Goal: Find specific page/section: Find specific page/section

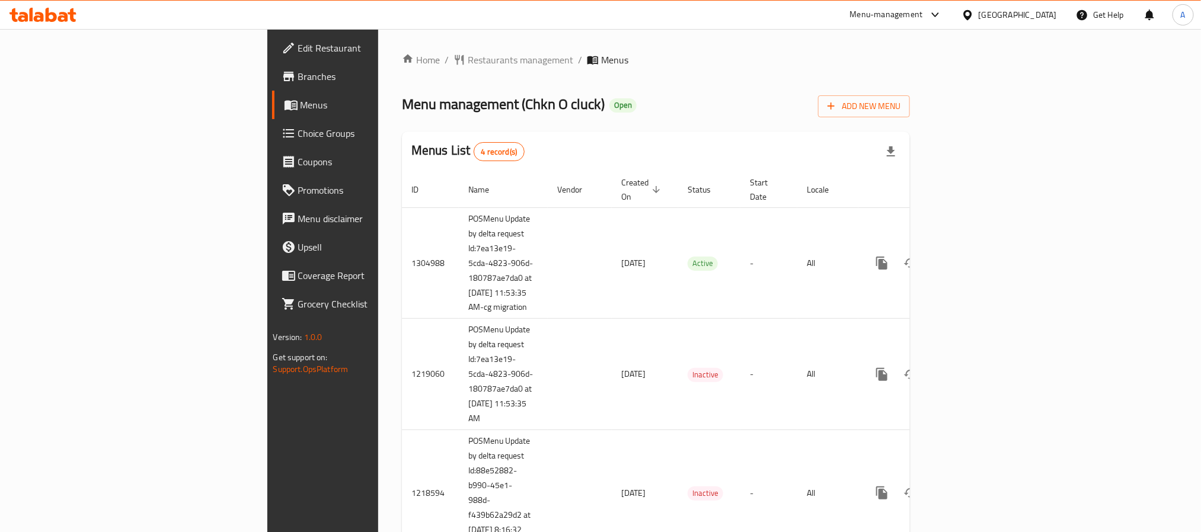
click at [298, 130] on span "Choice Groups" at bounding box center [378, 133] width 160 height 14
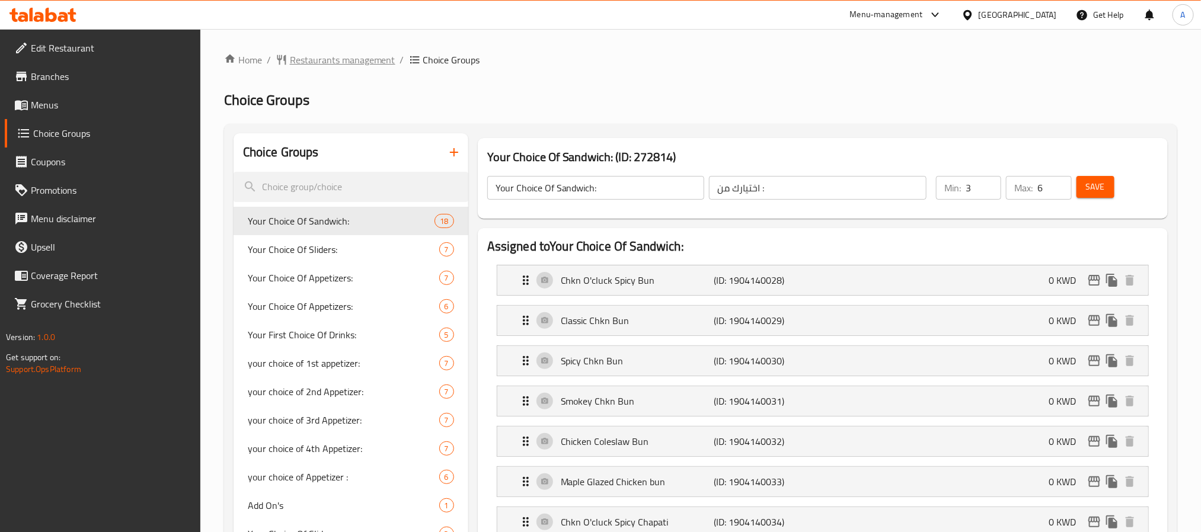
click at [362, 60] on span "Restaurants management" at bounding box center [343, 60] width 106 height 14
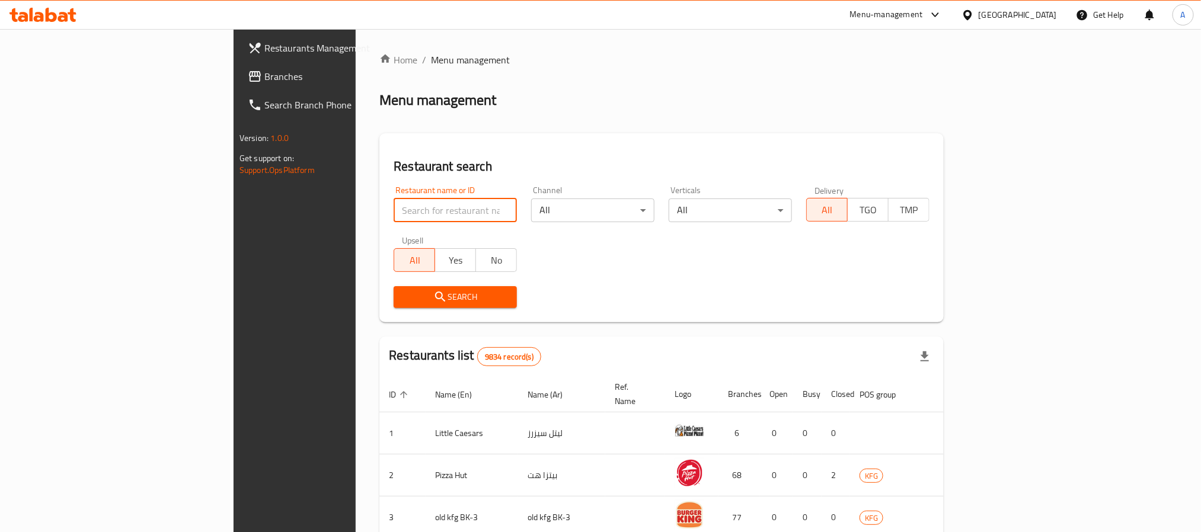
click at [394, 217] on input "search" at bounding box center [455, 211] width 123 height 24
paste input "32434"
type input "32434"
click button "Search" at bounding box center [455, 297] width 123 height 22
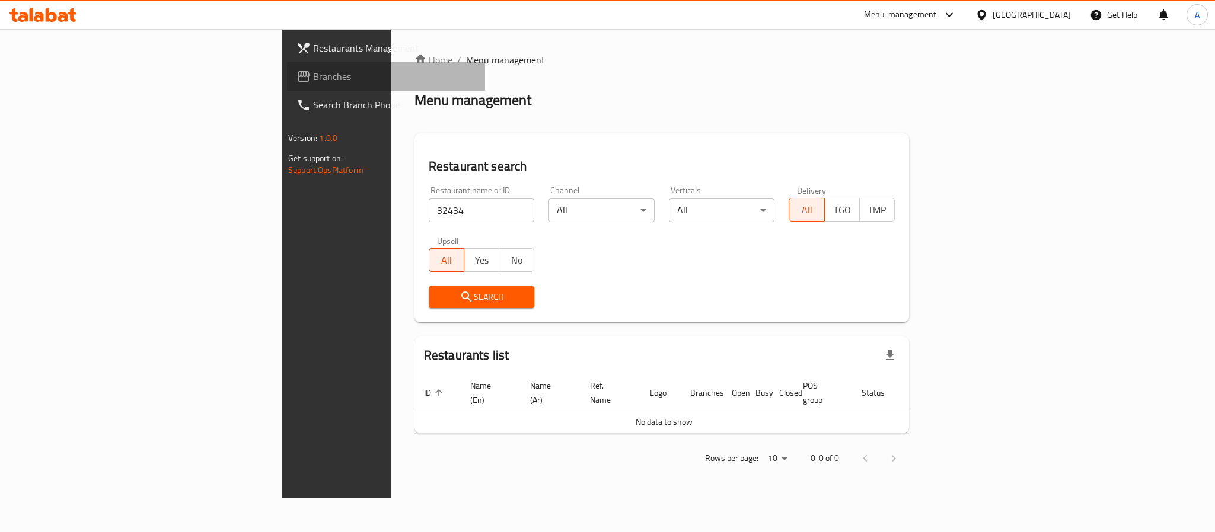
click at [313, 70] on span "Branches" at bounding box center [394, 76] width 162 height 14
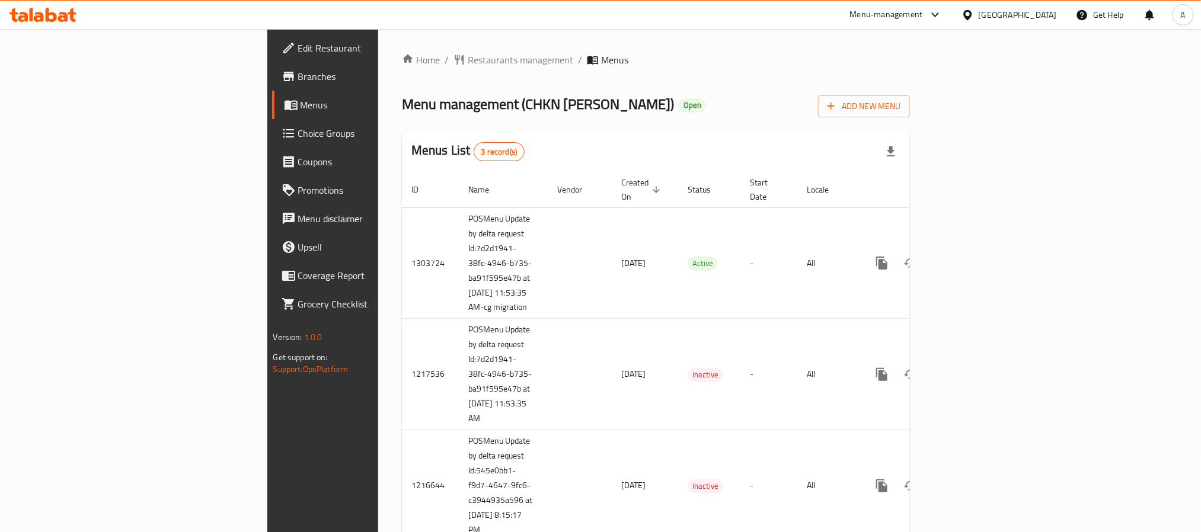
click at [298, 133] on span "Choice Groups" at bounding box center [378, 133] width 160 height 14
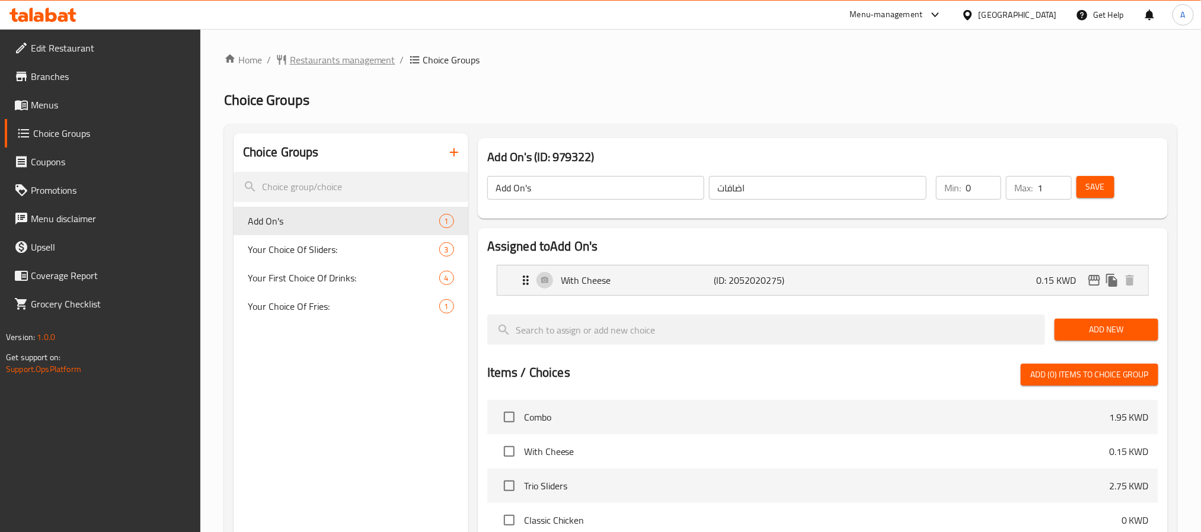
click at [345, 59] on span "Restaurants management" at bounding box center [343, 60] width 106 height 14
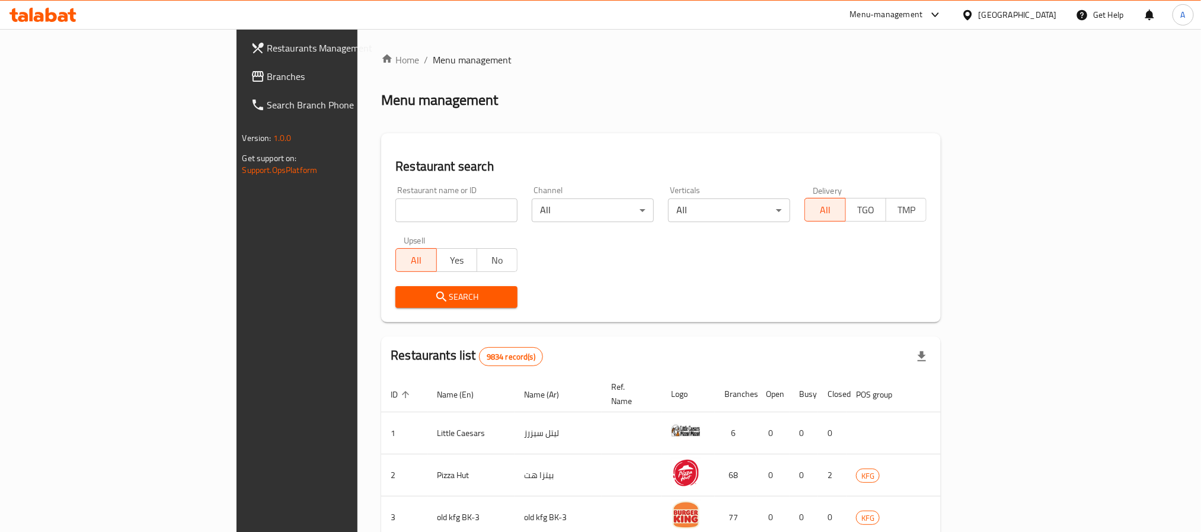
click at [267, 75] on span "Branches" at bounding box center [347, 76] width 160 height 14
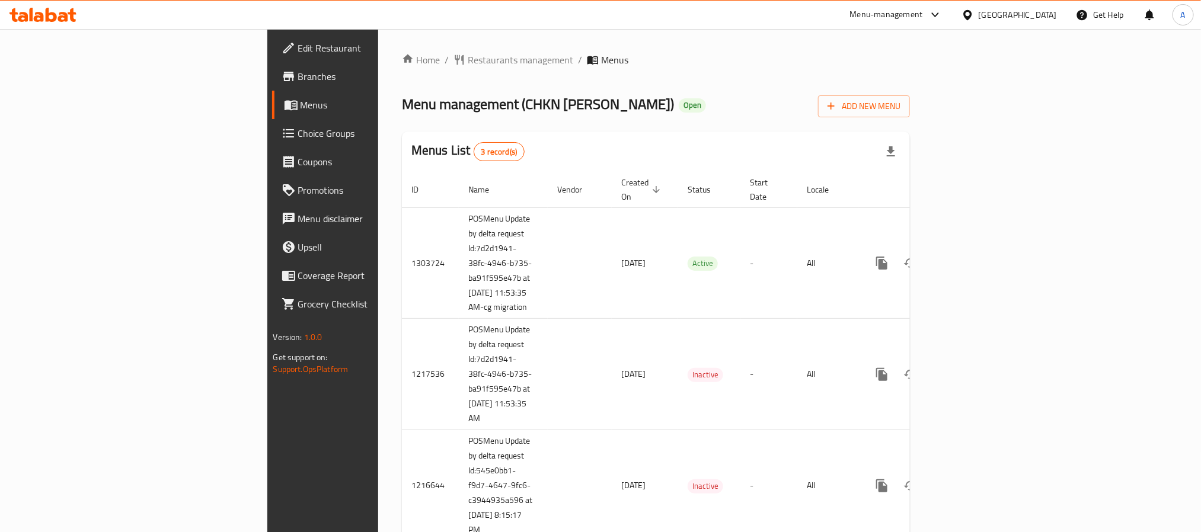
click at [298, 138] on span "Choice Groups" at bounding box center [378, 133] width 160 height 14
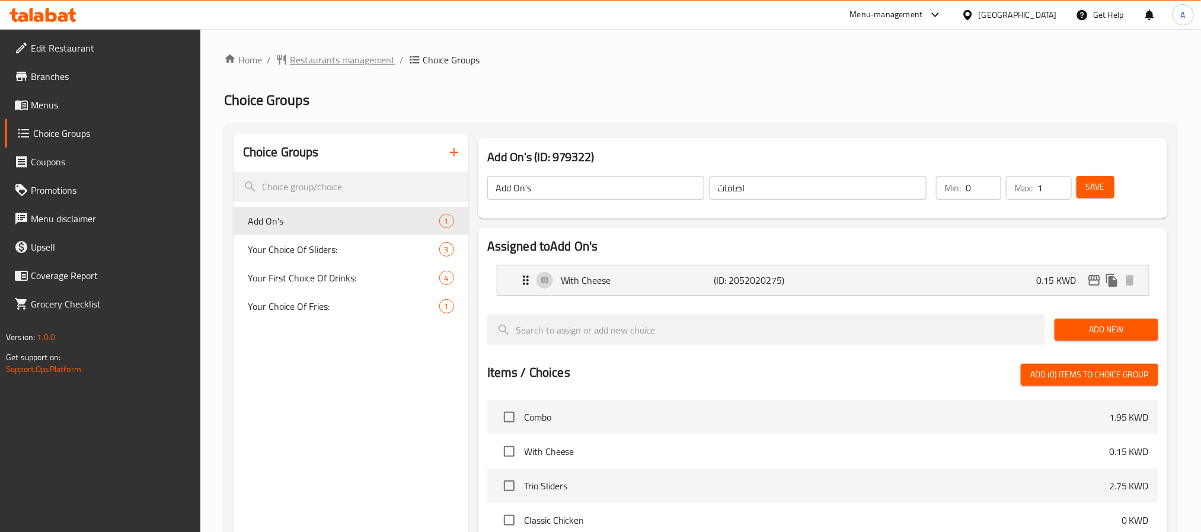
click at [335, 65] on span "Restaurants management" at bounding box center [343, 60] width 106 height 14
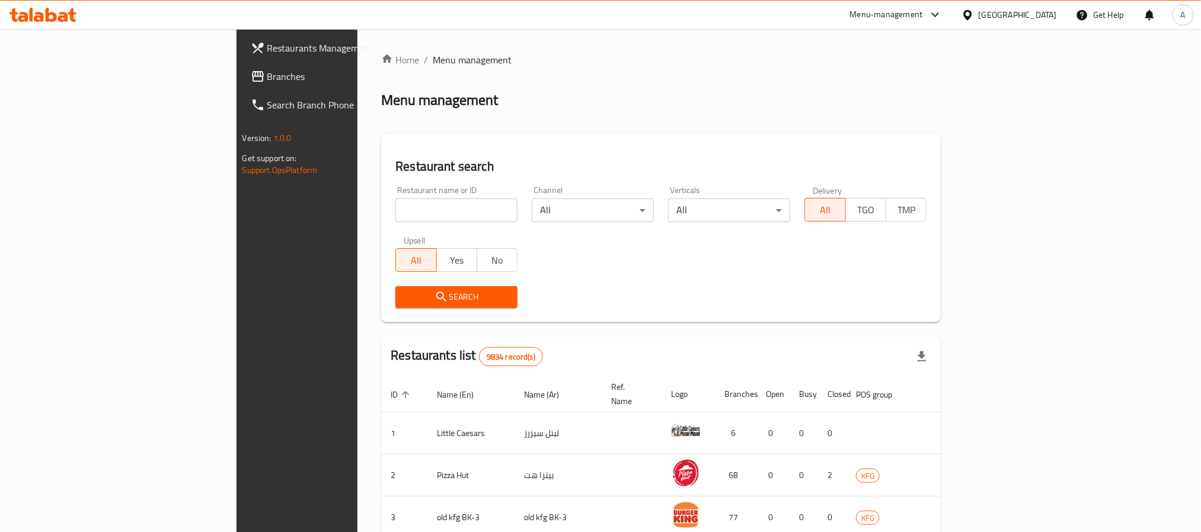
click at [267, 75] on span "Branches" at bounding box center [347, 76] width 160 height 14
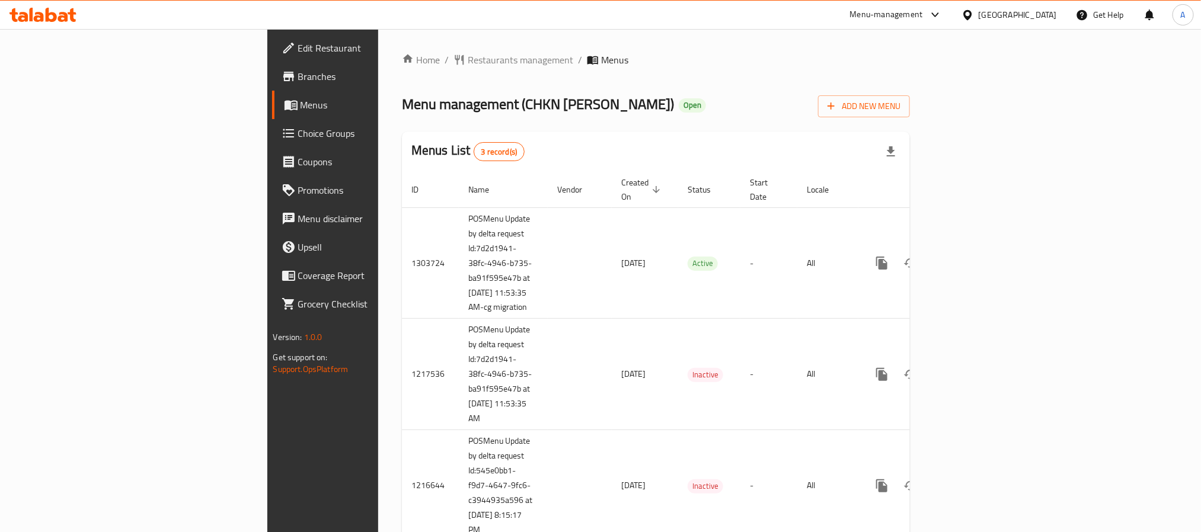
click at [298, 132] on span "Choice Groups" at bounding box center [378, 133] width 160 height 14
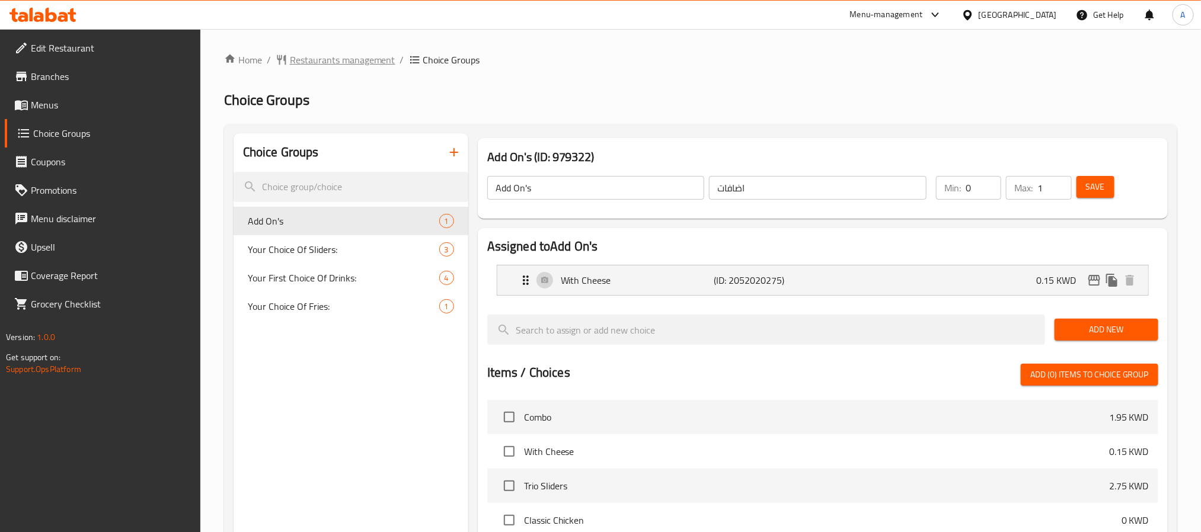
click at [342, 57] on span "Restaurants management" at bounding box center [343, 60] width 106 height 14
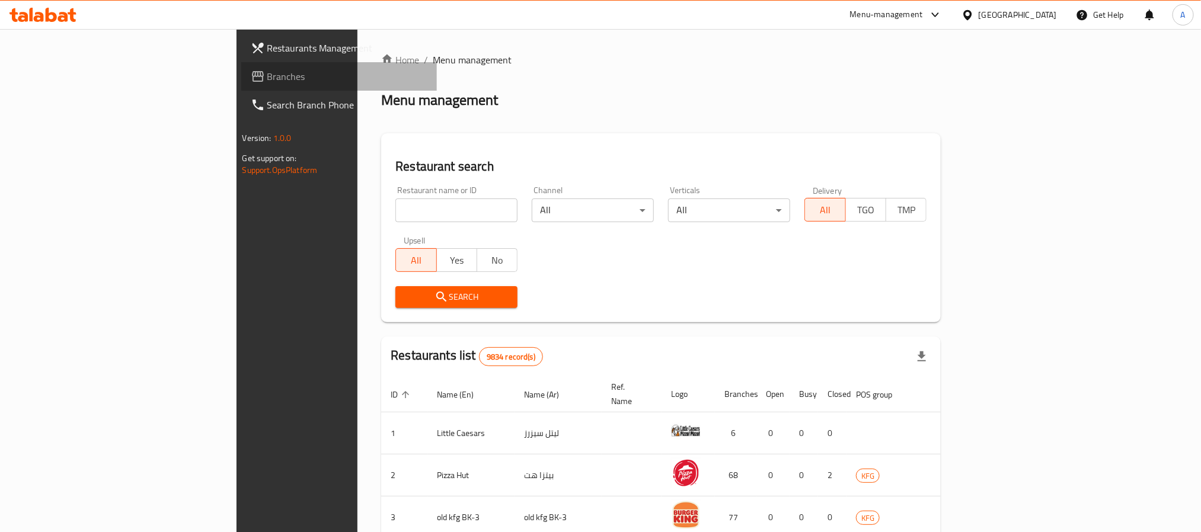
click at [267, 84] on span "Branches" at bounding box center [347, 76] width 160 height 14
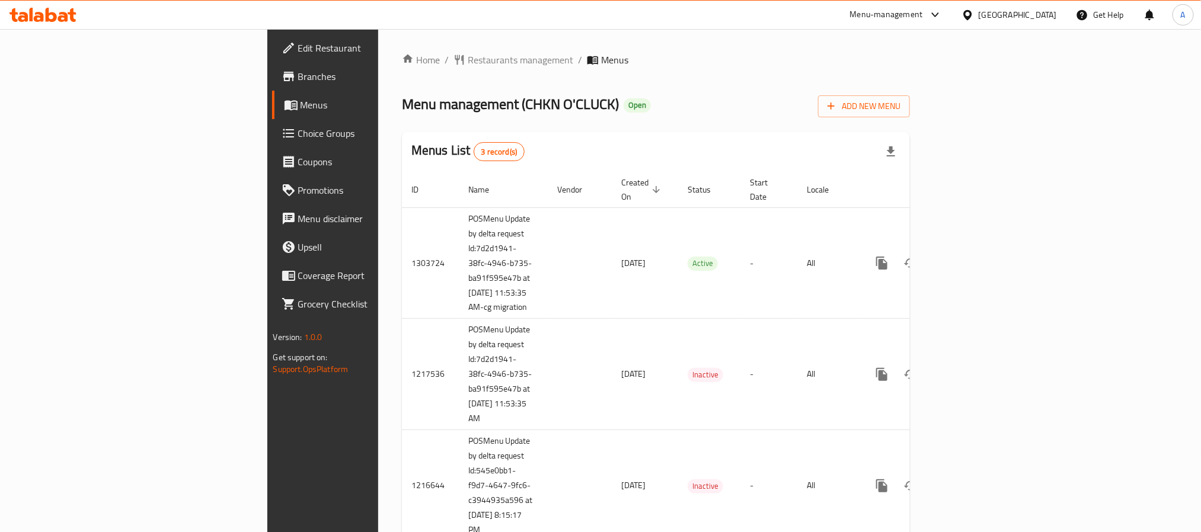
click at [298, 135] on span "Choice Groups" at bounding box center [378, 133] width 160 height 14
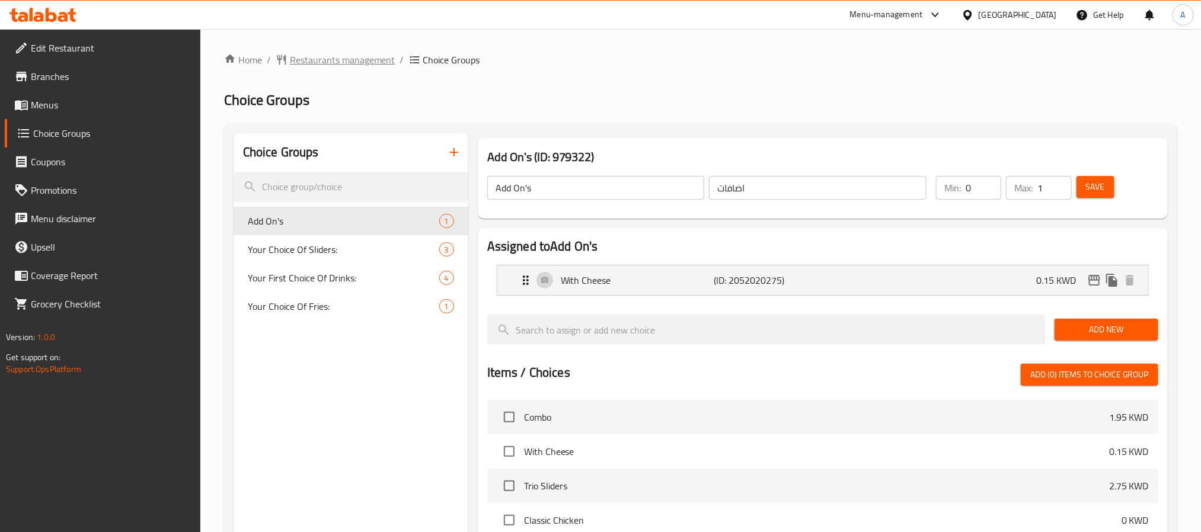
click at [333, 65] on span "Restaurants management" at bounding box center [343, 60] width 106 height 14
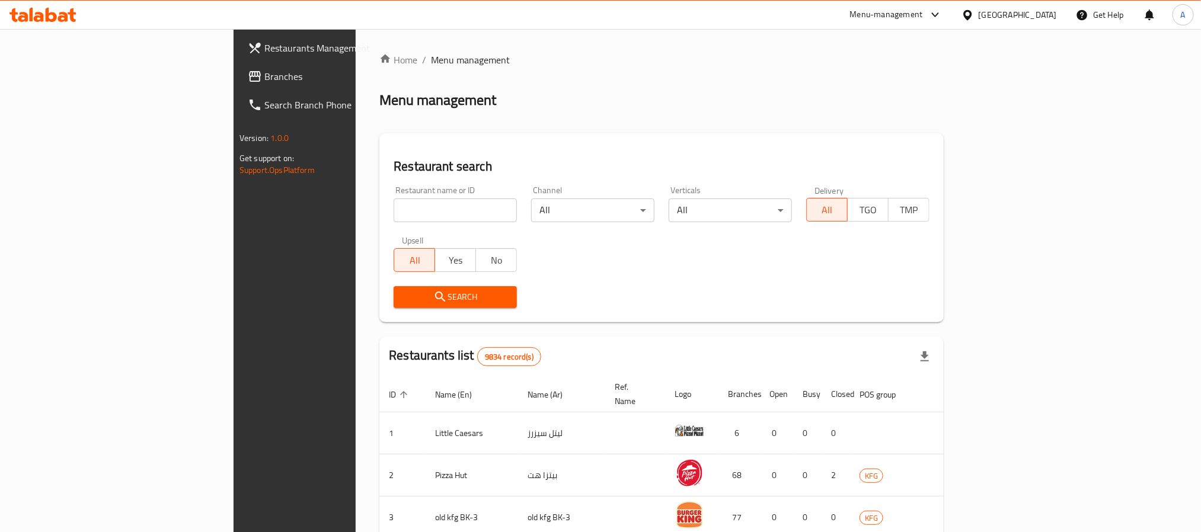
click at [264, 71] on span "Branches" at bounding box center [344, 76] width 160 height 14
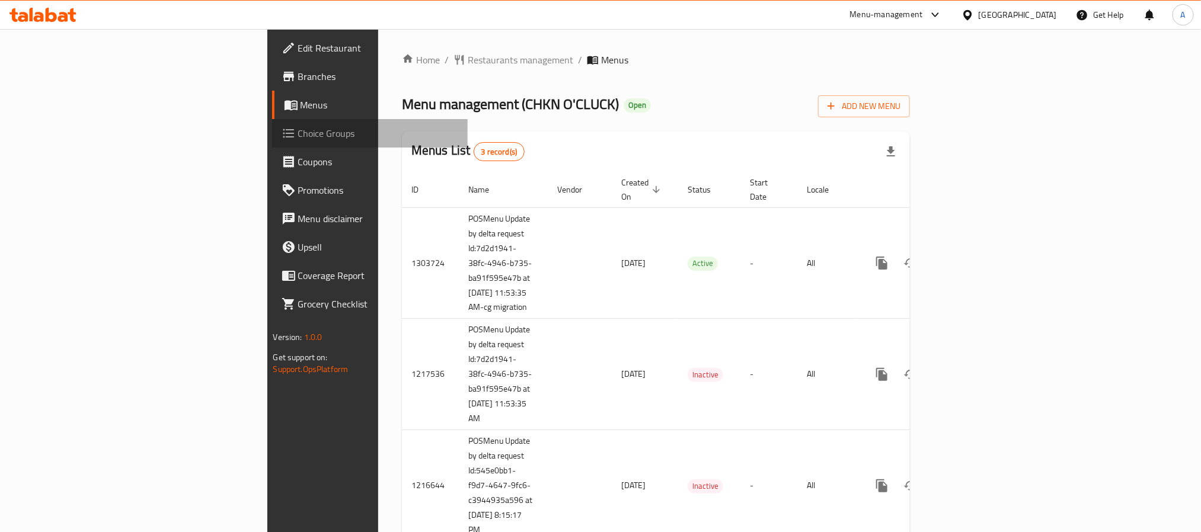
click at [298, 130] on span "Choice Groups" at bounding box center [378, 133] width 160 height 14
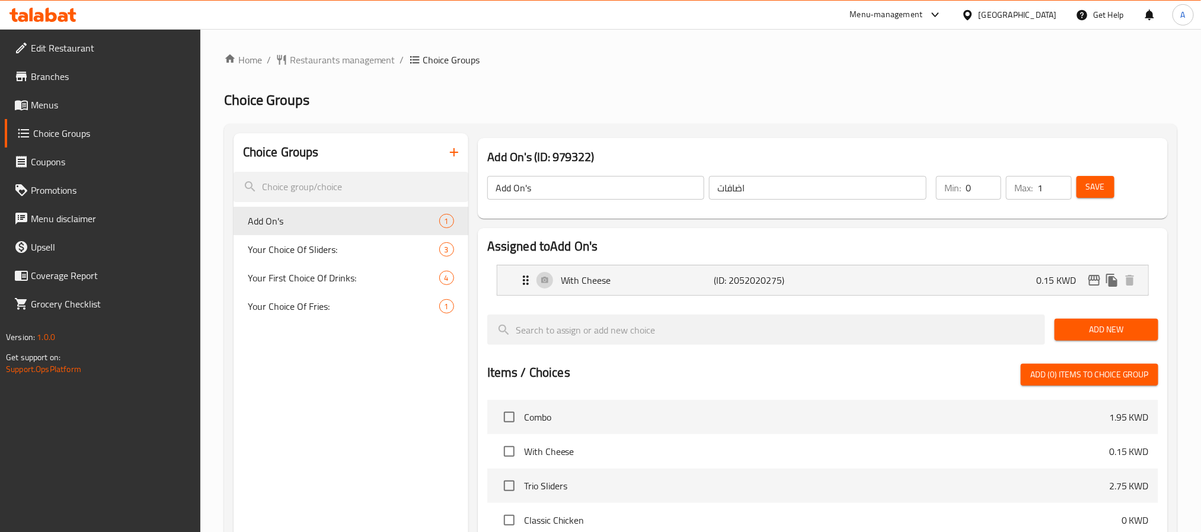
click at [342, 73] on div "Home / Restaurants management / Choice Groups Choice Groups Choice Groups Add O…" at bounding box center [700, 437] width 953 height 769
click at [347, 61] on span "Restaurants management" at bounding box center [343, 60] width 106 height 14
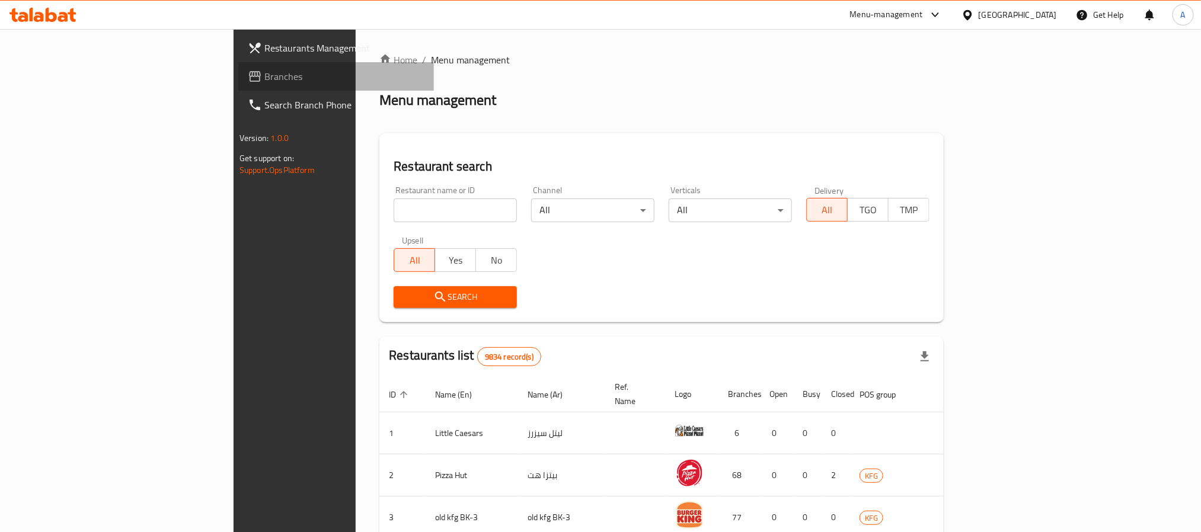
click at [264, 73] on span "Branches" at bounding box center [344, 76] width 160 height 14
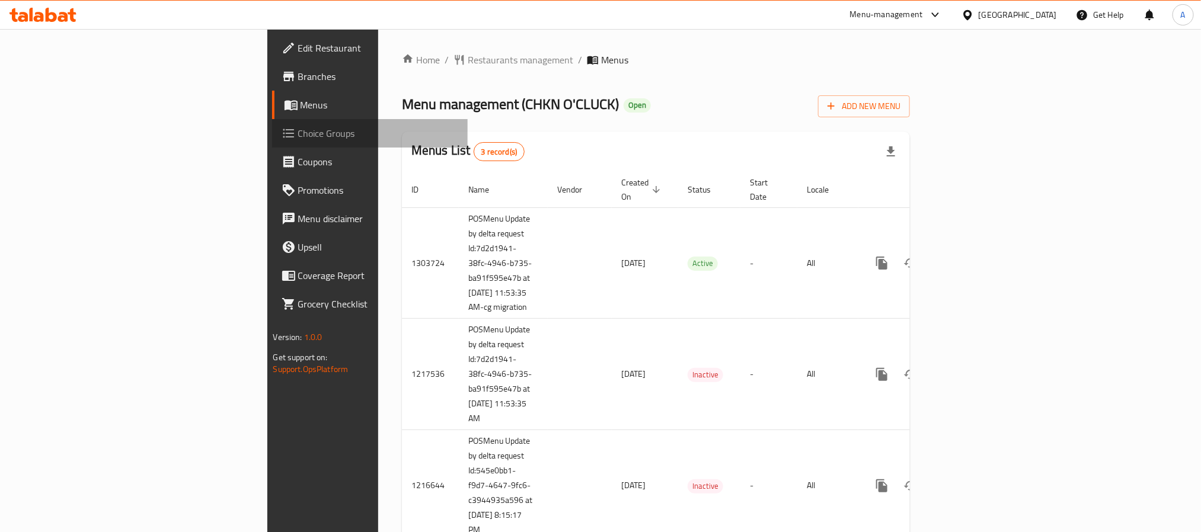
click at [298, 136] on span "Choice Groups" at bounding box center [378, 133] width 160 height 14
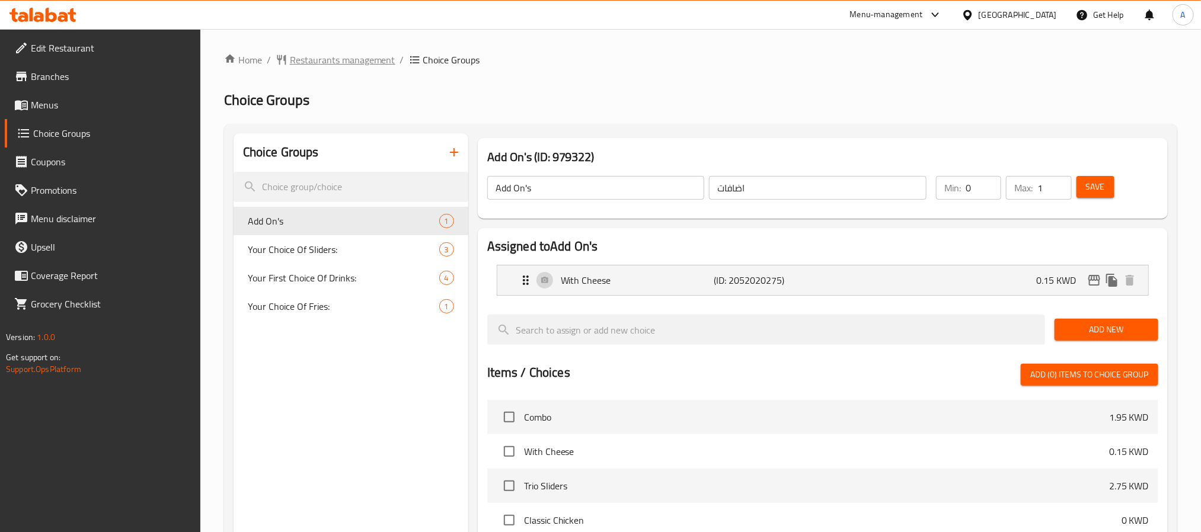
click at [349, 53] on span "Restaurants management" at bounding box center [343, 60] width 106 height 14
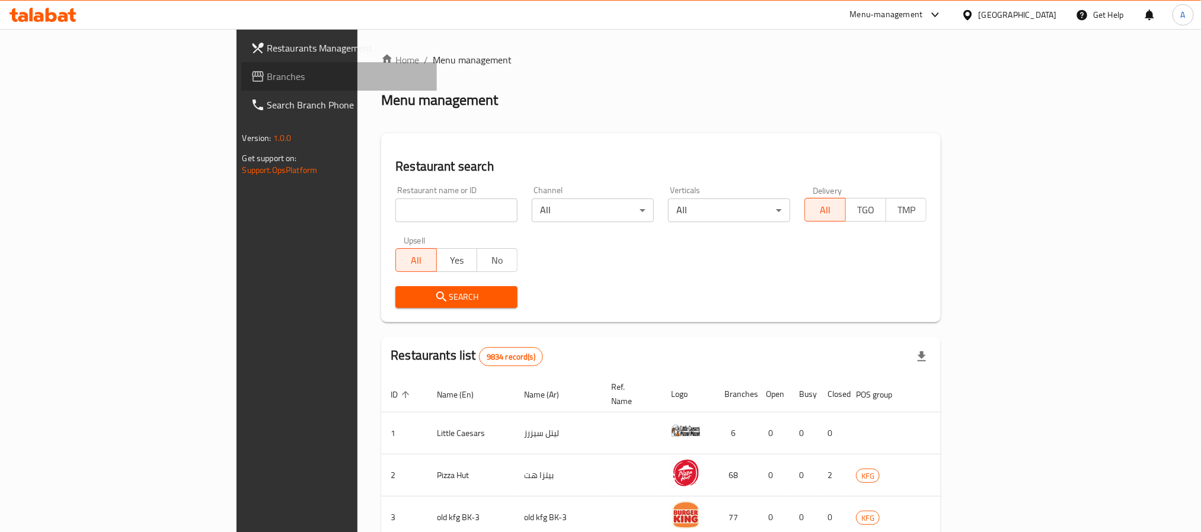
click at [267, 73] on span "Branches" at bounding box center [347, 76] width 160 height 14
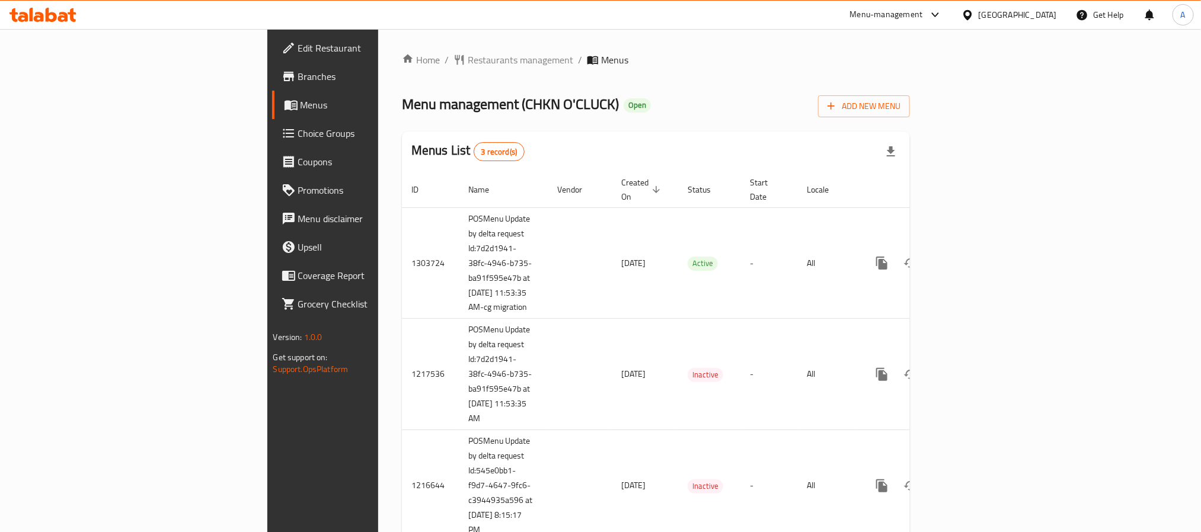
click at [272, 122] on link "Choice Groups" at bounding box center [370, 133] width 196 height 28
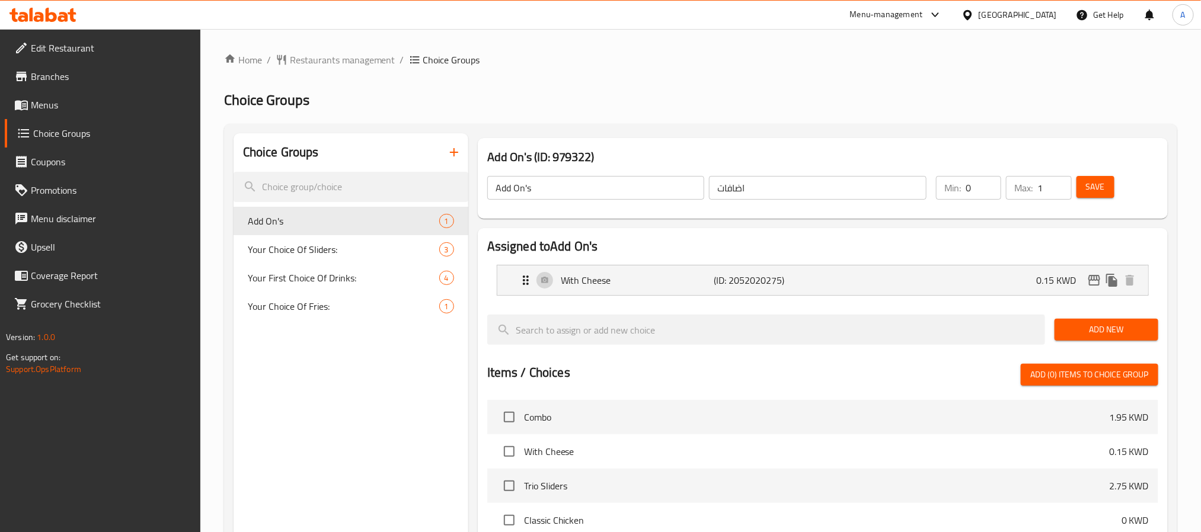
click at [363, 46] on div "Home / Restaurants management / Choice Groups Choice Groups Choice Groups Add O…" at bounding box center [700, 437] width 1001 height 816
click at [354, 55] on span "Restaurants management" at bounding box center [343, 60] width 106 height 14
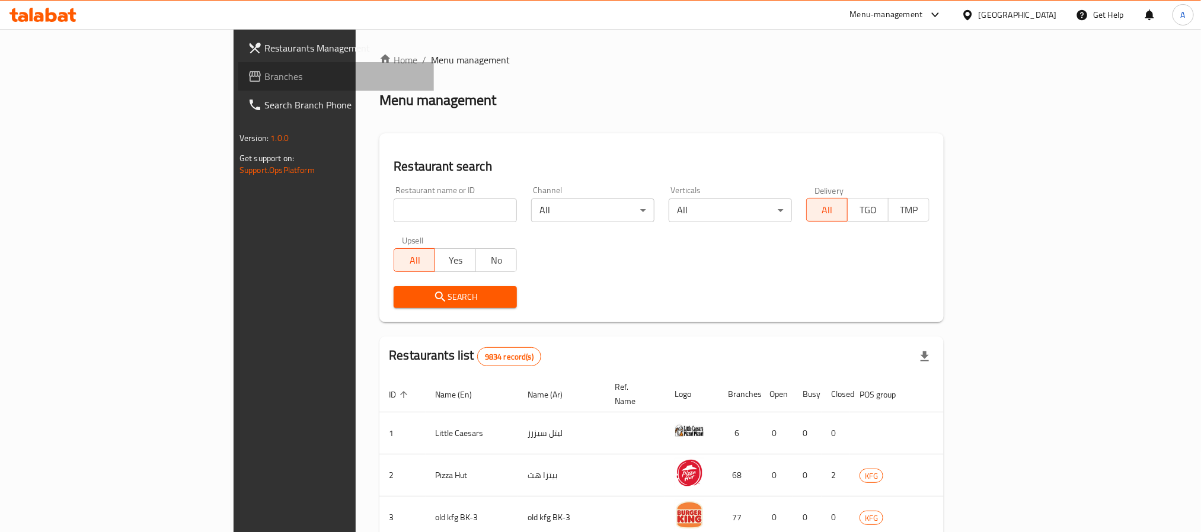
click at [264, 74] on span "Branches" at bounding box center [344, 76] width 160 height 14
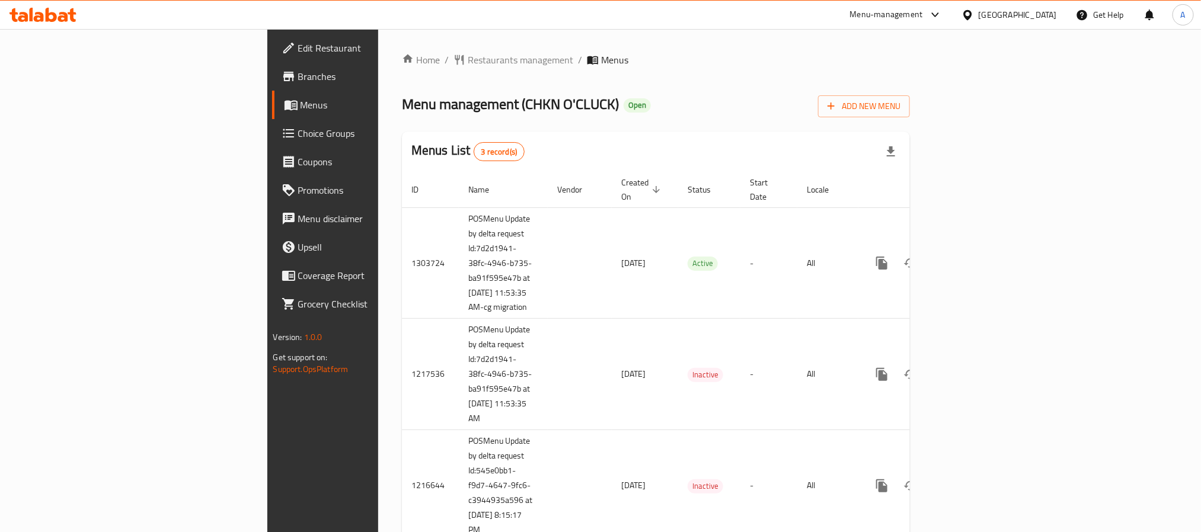
click at [301, 108] on span "Menus" at bounding box center [380, 105] width 158 height 14
click at [298, 129] on span "Choice Groups" at bounding box center [378, 133] width 160 height 14
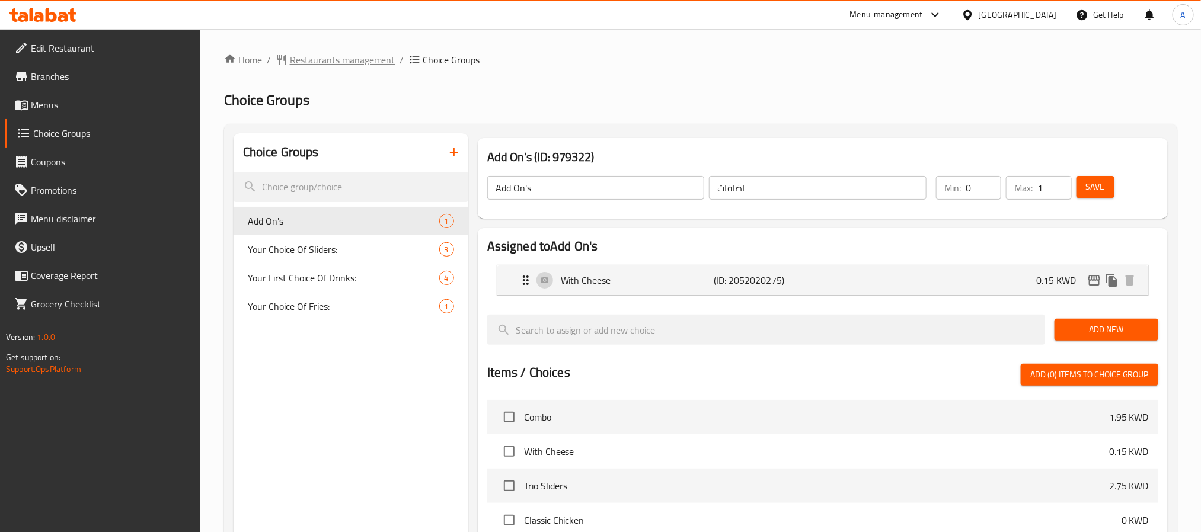
click at [314, 57] on span "Restaurants management" at bounding box center [343, 60] width 106 height 14
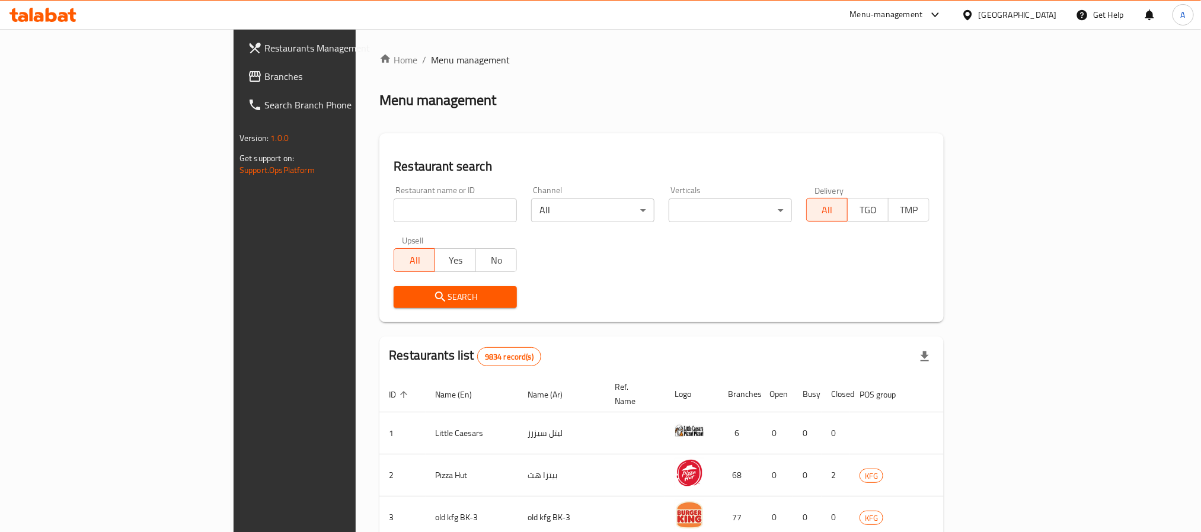
click at [264, 73] on span "Branches" at bounding box center [344, 76] width 160 height 14
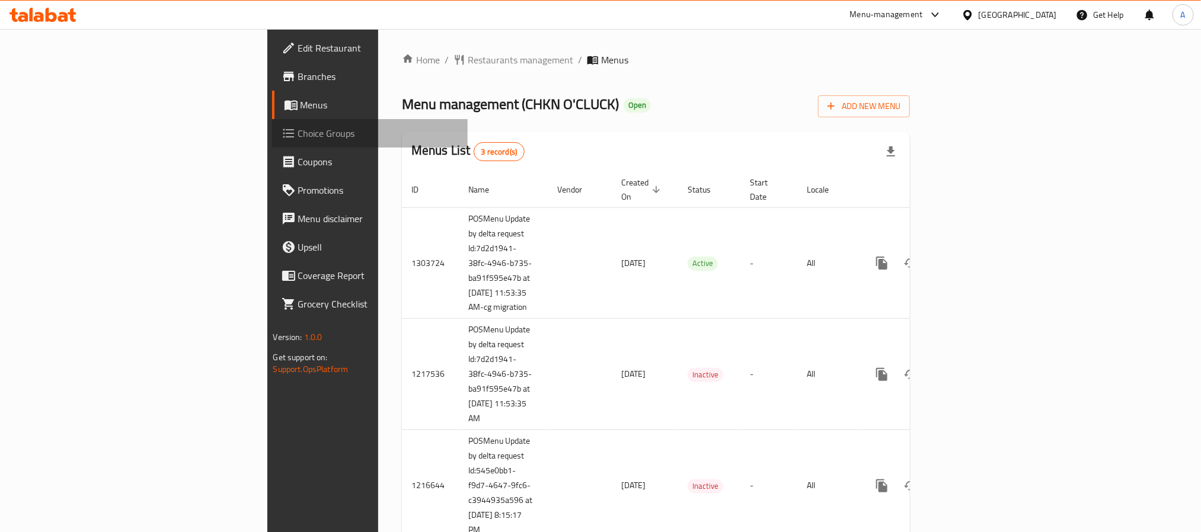
click at [298, 127] on span "Choice Groups" at bounding box center [378, 133] width 160 height 14
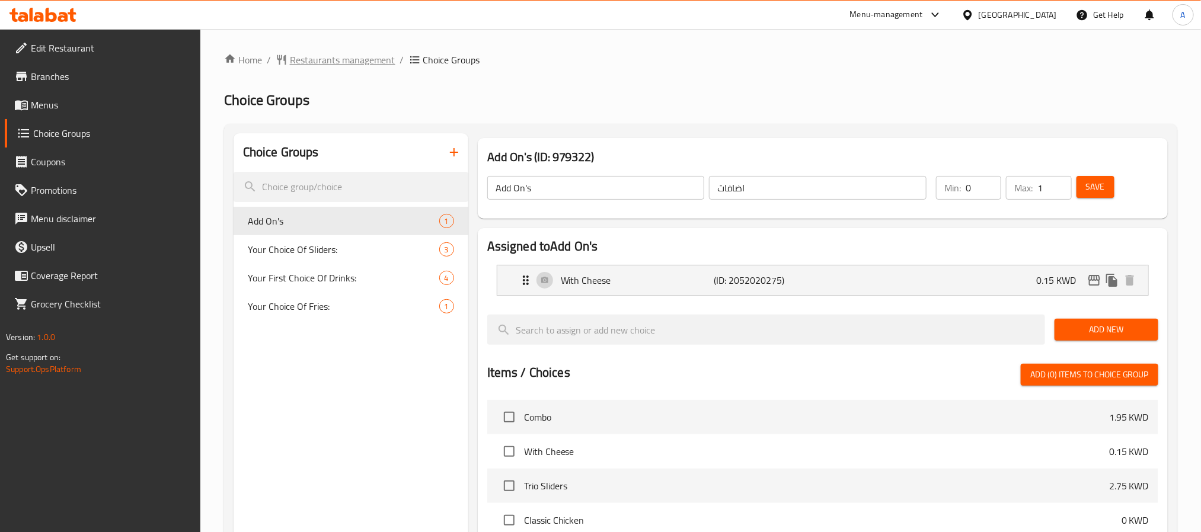
click at [340, 61] on span "Restaurants management" at bounding box center [343, 60] width 106 height 14
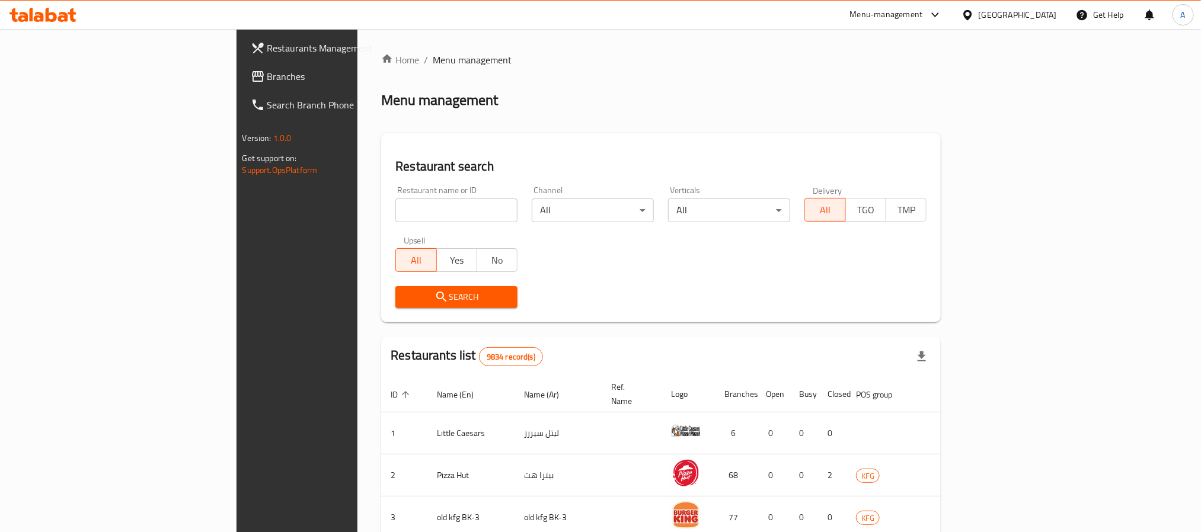
click at [1058, 8] on div "[GEOGRAPHIC_DATA]" at bounding box center [1009, 15] width 114 height 28
click at [1052, 11] on div "[GEOGRAPHIC_DATA]" at bounding box center [1018, 14] width 78 height 13
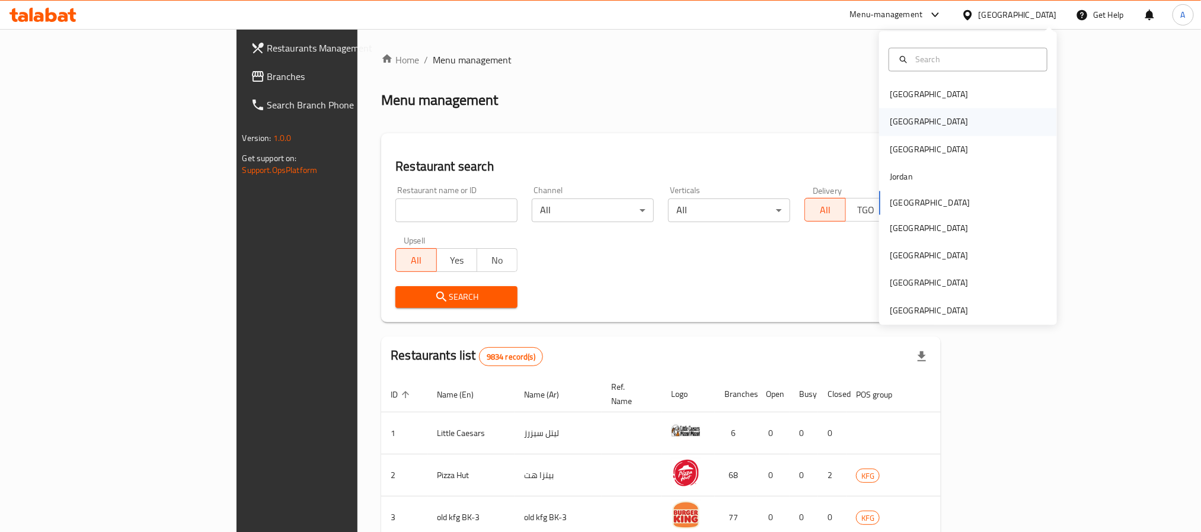
click at [895, 129] on div "[GEOGRAPHIC_DATA]" at bounding box center [929, 122] width 78 height 13
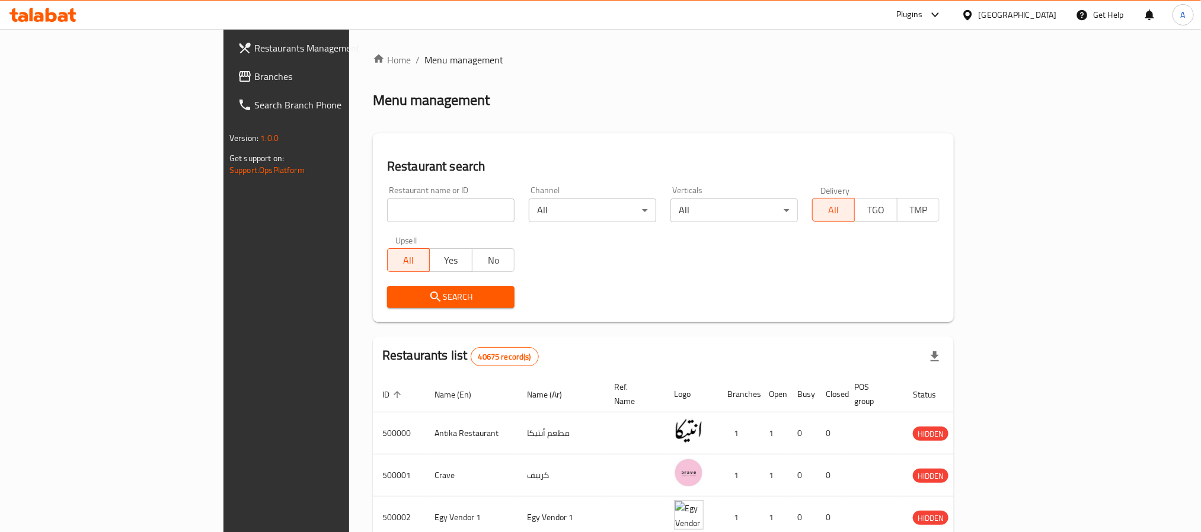
click at [228, 84] on link "Branches" at bounding box center [326, 76] width 196 height 28
